Goal: Find specific page/section: Find specific page/section

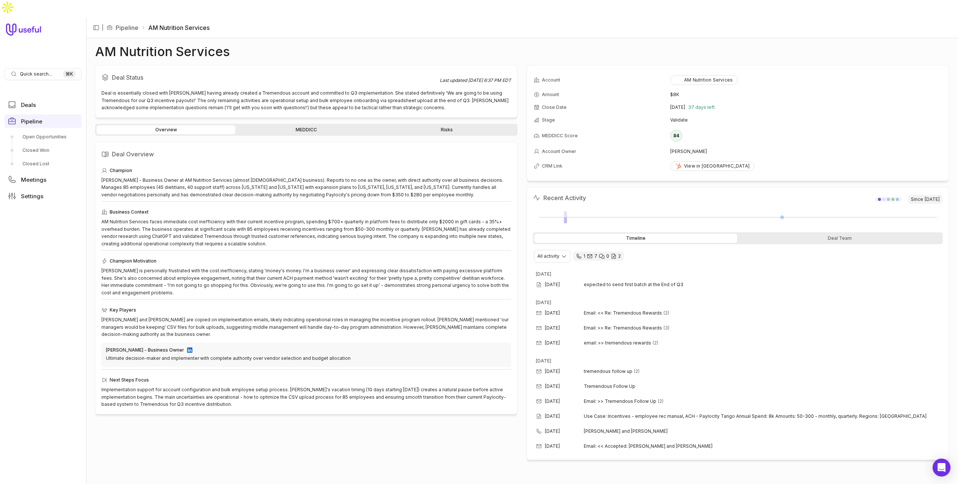
click at [289, 125] on link "MEDDICC" at bounding box center [306, 129] width 139 height 9
